Goal: Find specific page/section: Find specific page/section

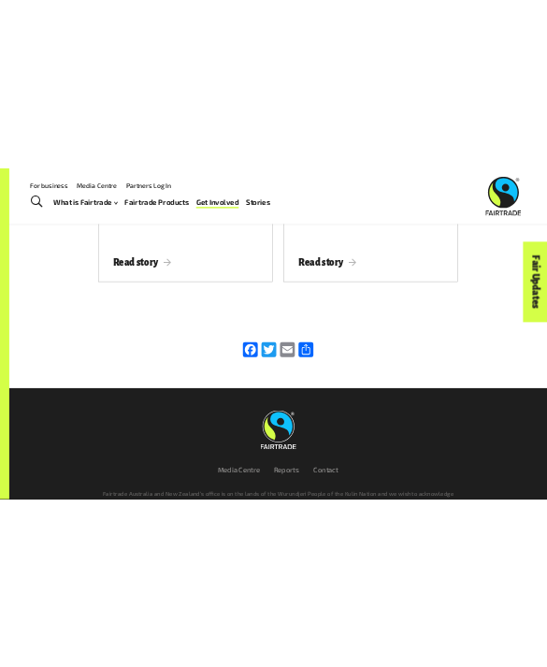
scroll to position [2660, 0]
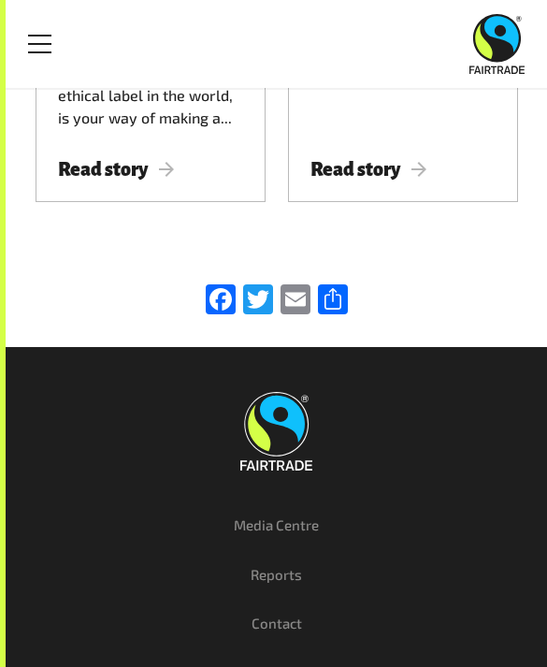
click at [151, 589] on div "Media Centre Reports Contact Fairtrade Australia and New Zealand’s office is on…" at bounding box center [276, 594] width 505 height 464
click at [140, 550] on nav "Media Centre Reports Contact" at bounding box center [276, 575] width 477 height 148
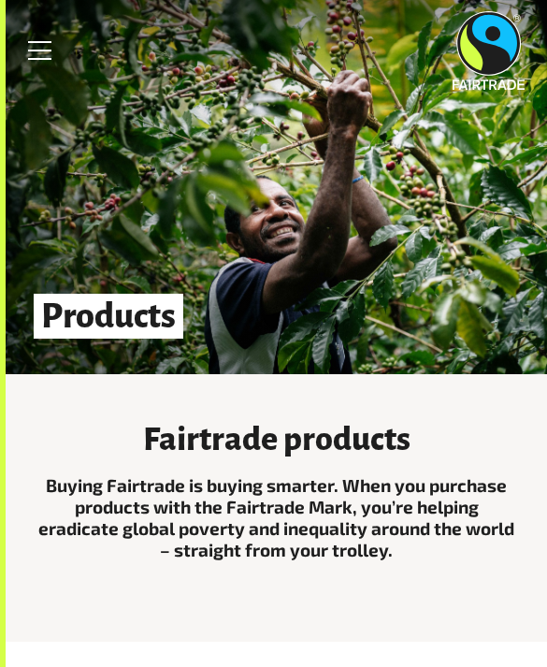
click at [147, 532] on p "Buying Fairtrade is buying smarter. When you purchase products with the Fairtra…" at bounding box center [277, 517] width 483 height 85
click at [116, 581] on div "Fairtrade products Buying Fairtrade is buying smarter. When you purchase produc…" at bounding box center [277, 508] width 542 height 268
click at [95, 618] on div "Fairtrade products Buying Fairtrade is buying smarter. When you purchase produc…" at bounding box center [277, 508] width 542 height 268
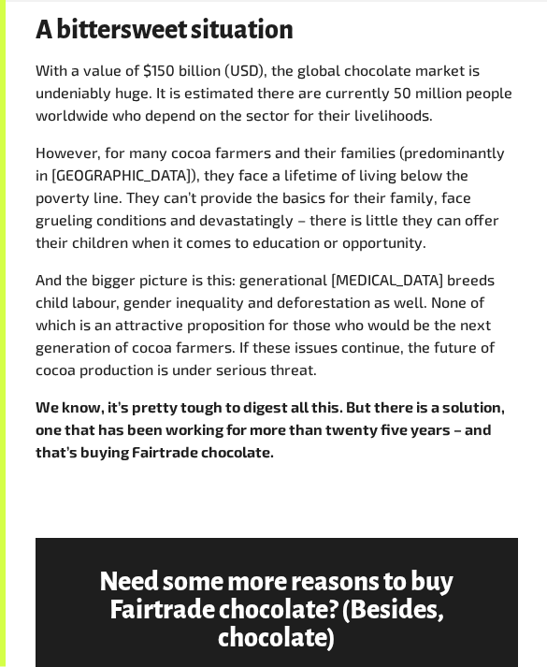
scroll to position [1409, 0]
